Goal: Check status: Check status

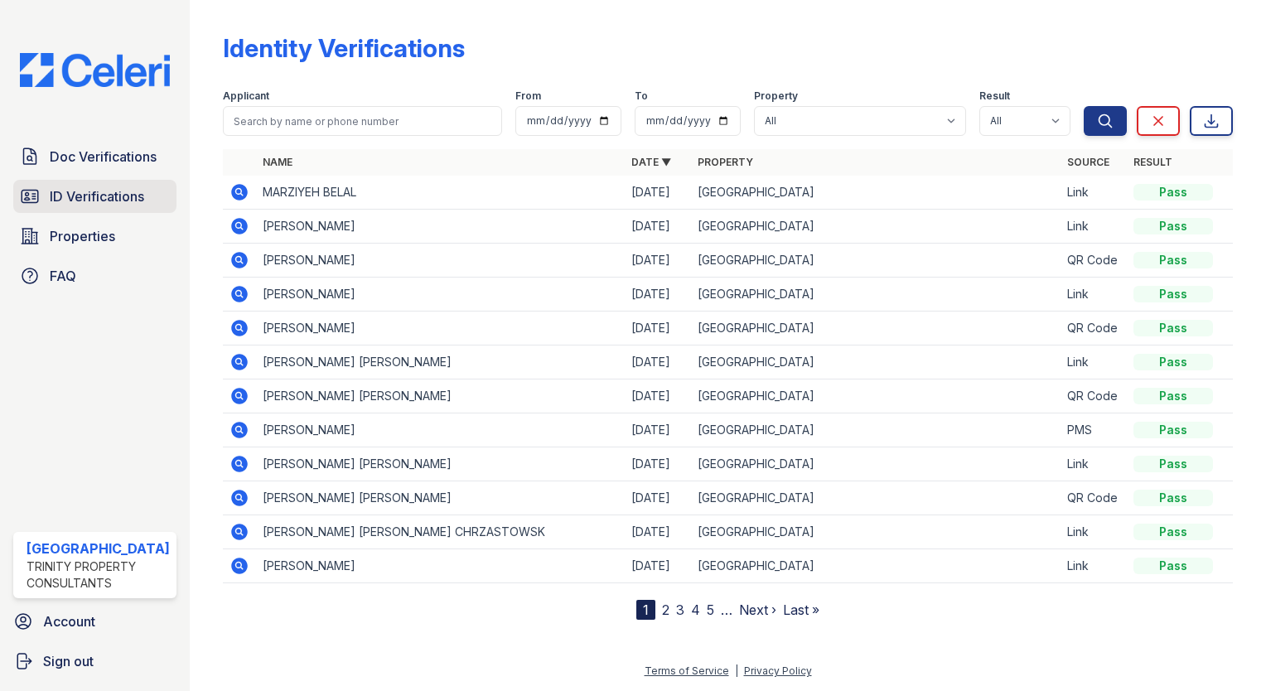
click at [113, 191] on span "ID Verifications" at bounding box center [97, 196] width 94 height 20
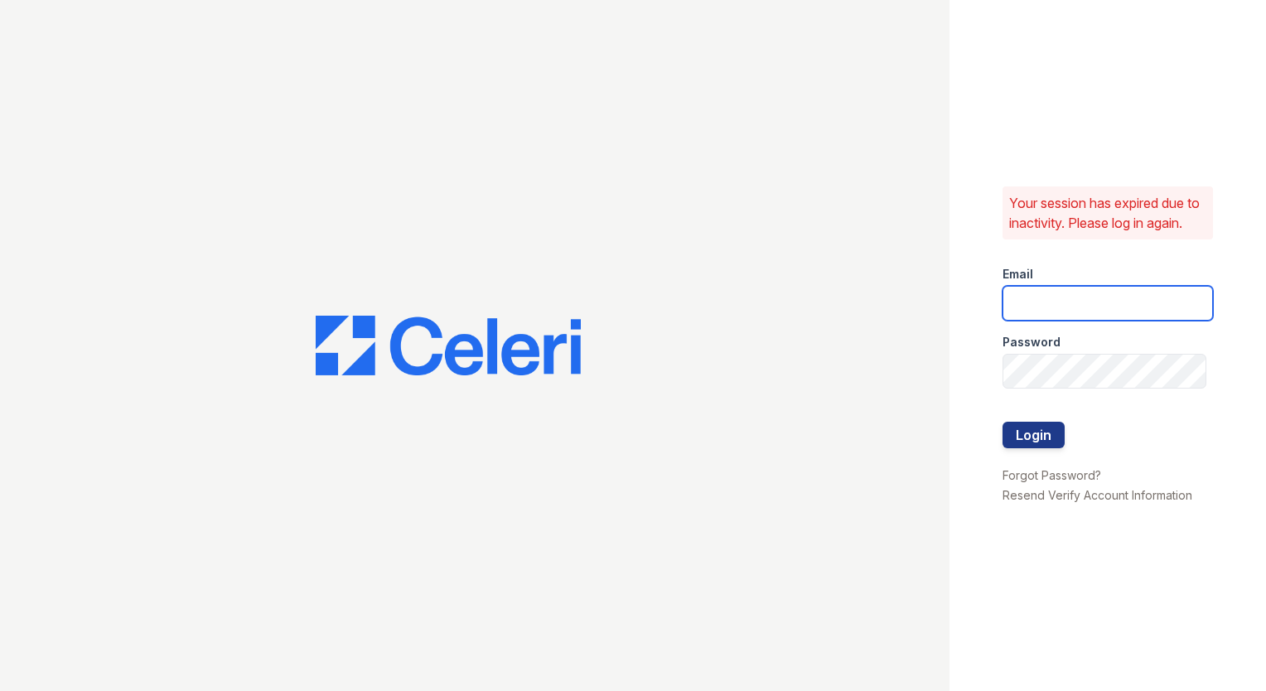
type input "[EMAIL_ADDRESS][DOMAIN_NAME]"
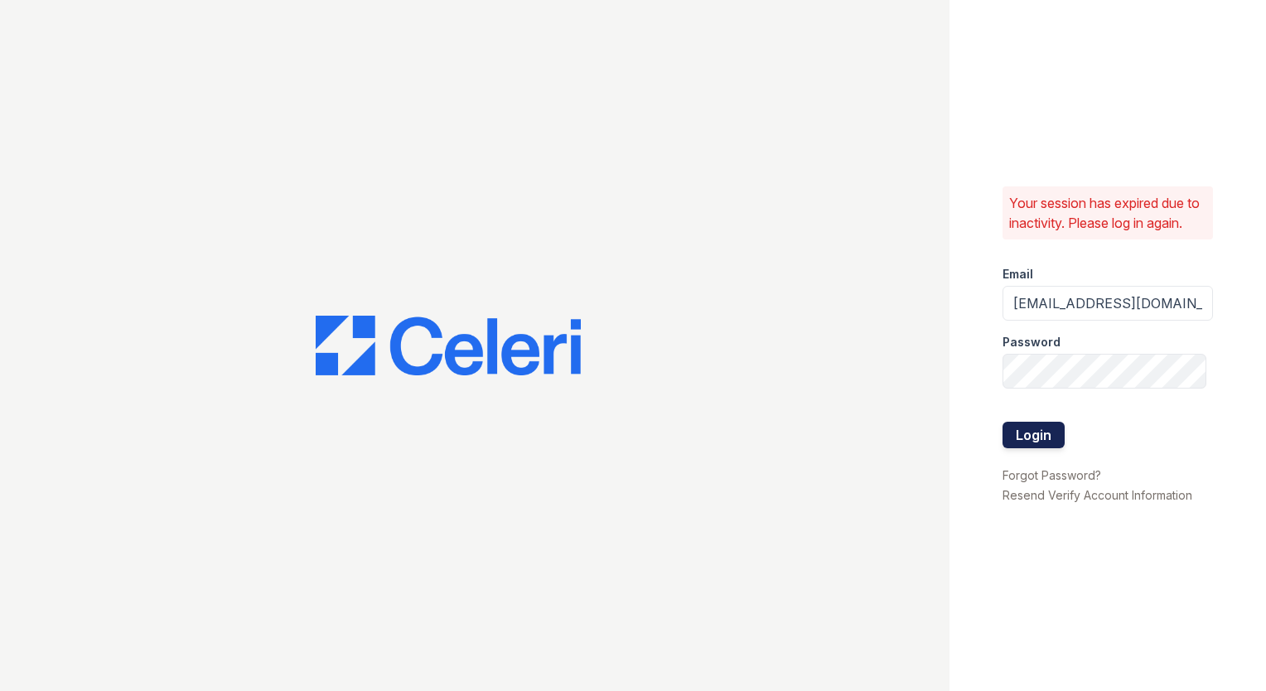
click at [1018, 443] on button "Login" at bounding box center [1034, 435] width 62 height 27
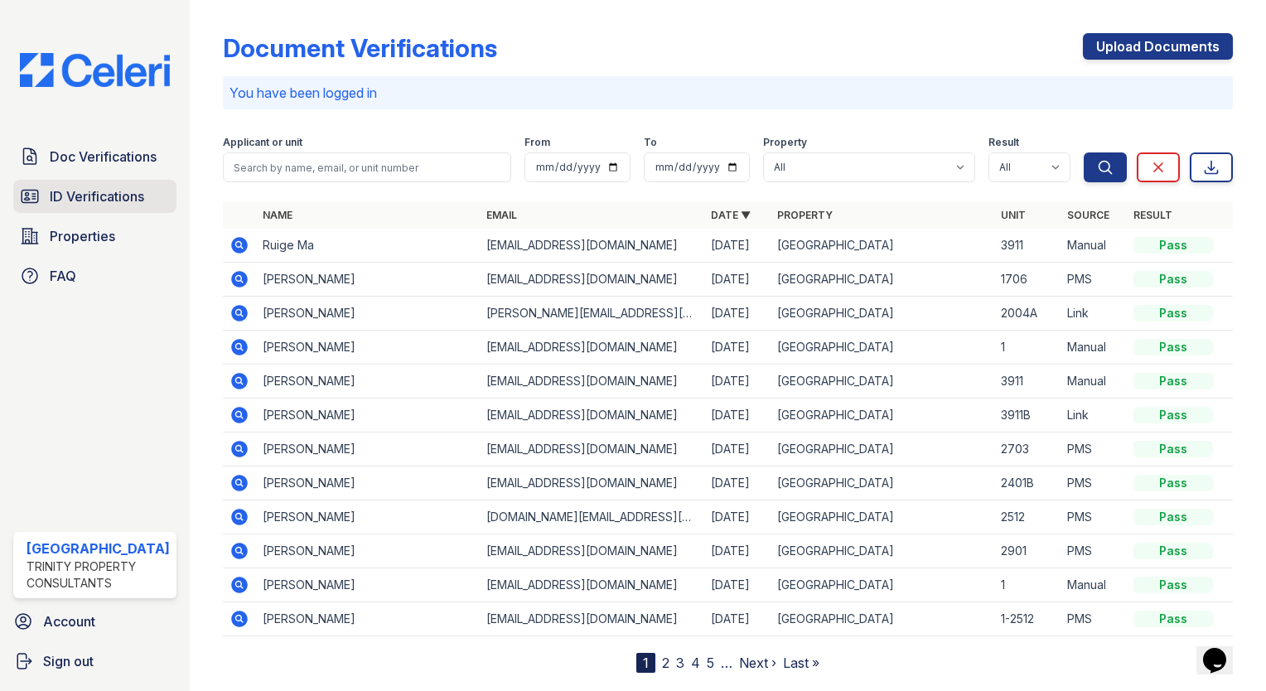
click at [116, 192] on span "ID Verifications" at bounding box center [97, 196] width 94 height 20
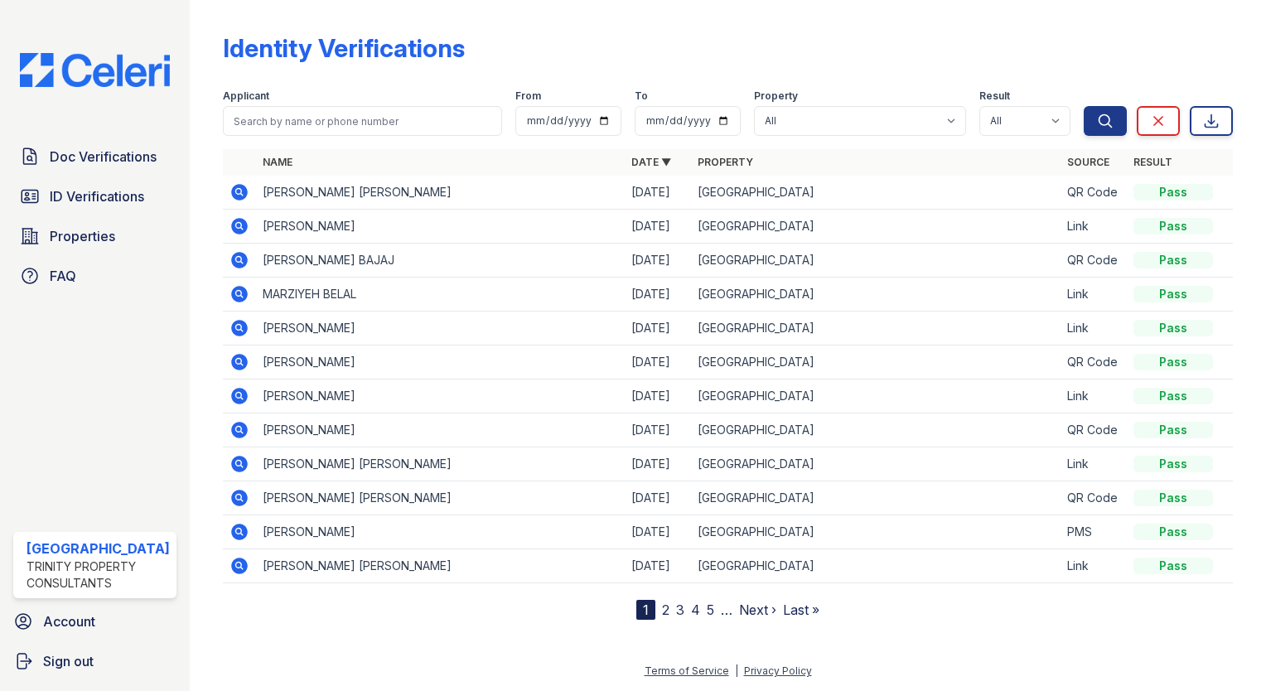
click at [237, 188] on icon at bounding box center [239, 192] width 17 height 17
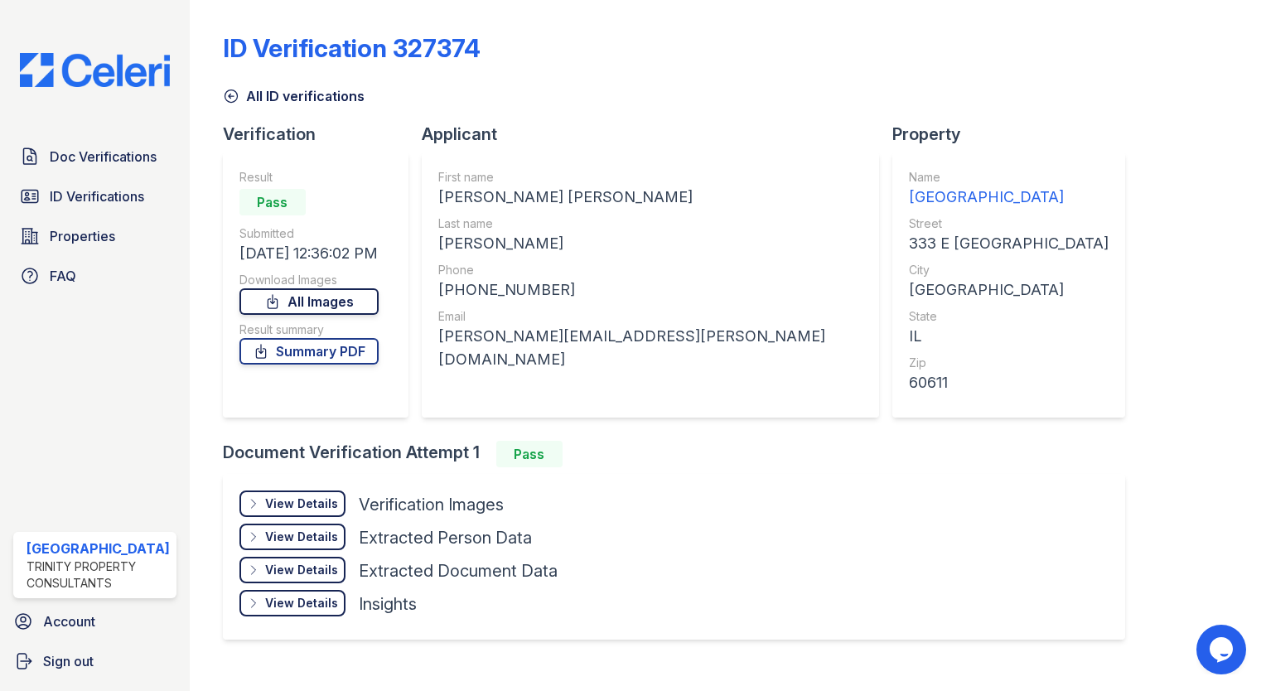
click at [319, 291] on link "All Images" at bounding box center [308, 301] width 139 height 27
click at [329, 301] on link "All Images" at bounding box center [308, 301] width 139 height 27
click at [1174, 528] on div "ID Verification 327374 All ID verifications Verification Result Pass Submitted …" at bounding box center [728, 335] width 1010 height 656
click at [109, 201] on span "ID Verifications" at bounding box center [97, 196] width 94 height 20
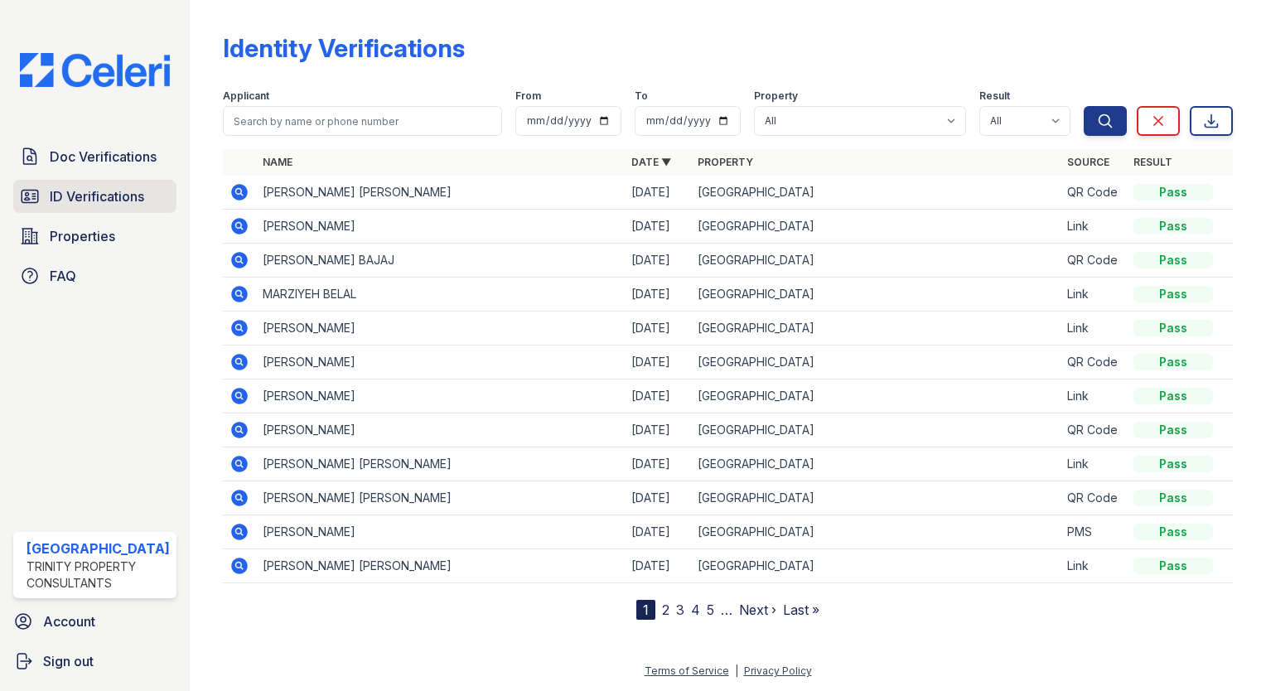
click at [20, 194] on icon at bounding box center [30, 196] width 20 height 20
click at [90, 209] on div "Doc Verifications ID Verifications Properties FAQ" at bounding box center [95, 216] width 177 height 152
click at [90, 186] on span "ID Verifications" at bounding box center [97, 196] width 94 height 20
